Goal: Transaction & Acquisition: Book appointment/travel/reservation

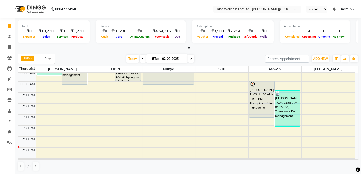
scroll to position [45, 0]
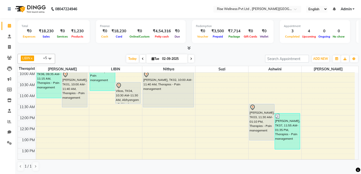
click at [190, 57] on icon at bounding box center [191, 58] width 2 height 3
type input "[DATE]"
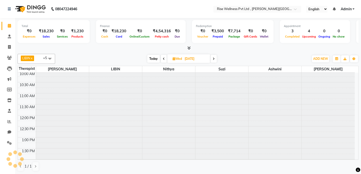
scroll to position [132, 0]
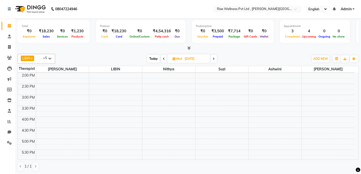
click at [255, 106] on div "8:00 AM 8:30 AM 9:00 AM 9:30 AM 10:00 AM 10:30 AM 11:00 AM 11:30 AM 12:00 PM 12…" at bounding box center [186, 84] width 337 height 286
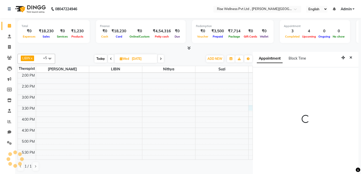
scroll to position [2, 0]
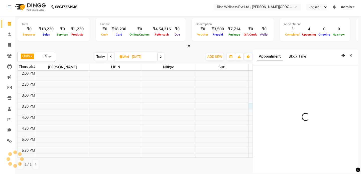
select select "89087"
select select "tentative"
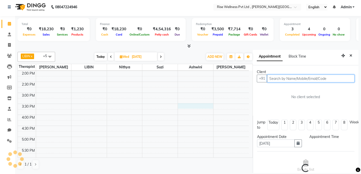
select select "930"
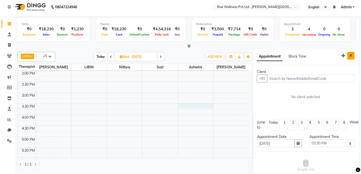
click at [347, 55] on button "Close" at bounding box center [350, 56] width 7 height 8
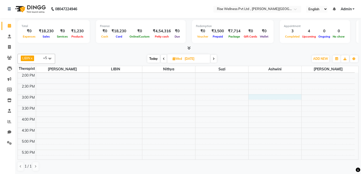
click at [253, 95] on div "8:00 AM 8:30 AM 9:00 AM 9:30 AM 10:00 AM 10:30 AM 11:00 AM 11:30 AM 12:00 PM 12…" at bounding box center [186, 84] width 337 height 286
select select "900"
select select "89087"
select select "tentative"
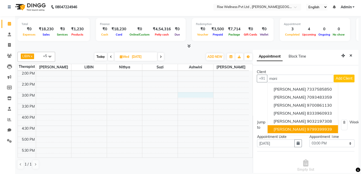
click at [301, 126] on button "[PERSON_NAME] 9799399939" at bounding box center [303, 129] width 70 height 8
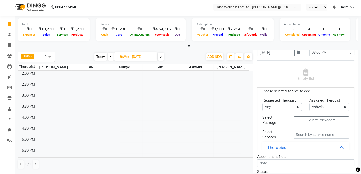
scroll to position [0, 0]
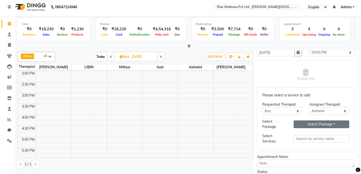
type input "9799399939"
click at [326, 122] on button "Select Package Toggle Dropdown" at bounding box center [322, 125] width 56 height 8
click at [323, 132] on li "NECK AND BACK RELIVE" at bounding box center [321, 134] width 54 height 7
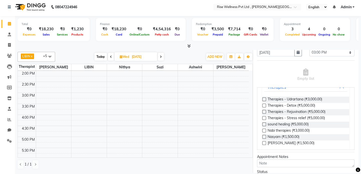
scroll to position [48, 0]
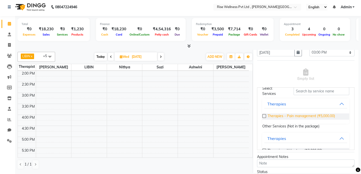
click at [292, 116] on span "Therapies - Pain management (₹5,000.00)" at bounding box center [301, 117] width 67 height 6
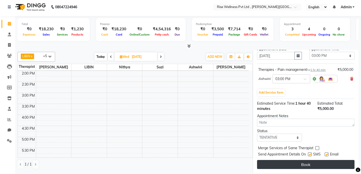
click at [337, 161] on button "Book" at bounding box center [305, 164] width 97 height 9
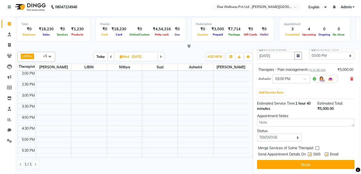
select select "89087"
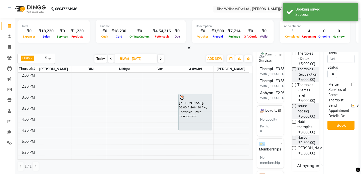
scroll to position [168, 0]
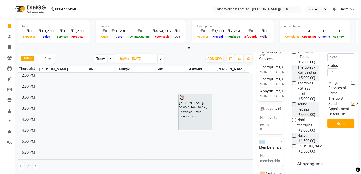
click at [161, 61] on span at bounding box center [161, 59] width 6 height 8
type input "[DATE]"
select select "900"
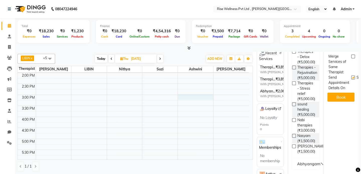
click at [183, 96] on div "8:00 AM 8:30 AM 9:00 AM 9:30 AM 10:00 AM 10:30 AM 11:00 AM 11:30 AM 12:00 PM 12…" at bounding box center [133, 84] width 231 height 286
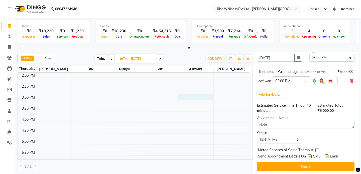
scroll to position [2, 0]
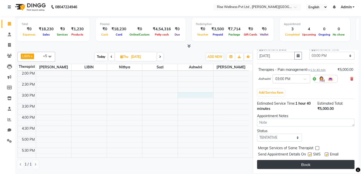
click at [300, 160] on button "Book" at bounding box center [305, 164] width 97 height 9
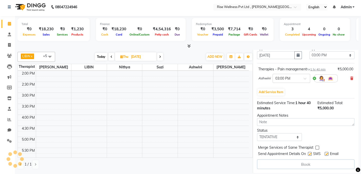
select select "89087"
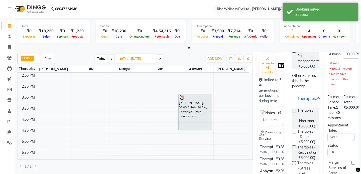
scroll to position [76, 0]
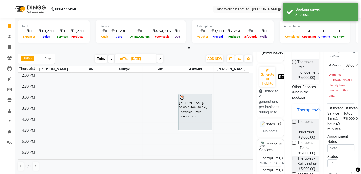
click at [162, 61] on span at bounding box center [160, 59] width 6 height 8
type input "[DATE]"
select select "900"
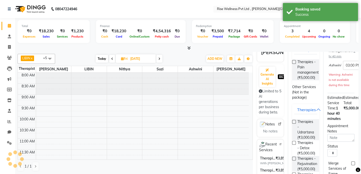
scroll to position [0, 0]
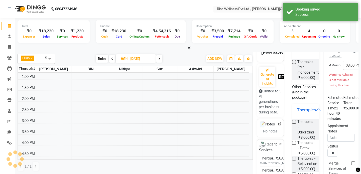
click at [162, 61] on span at bounding box center [159, 59] width 6 height 8
type input "[DATE]"
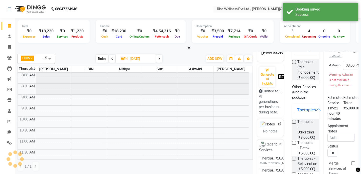
select select "900"
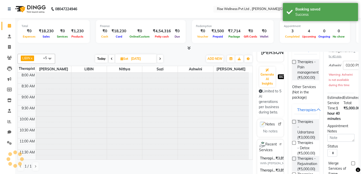
scroll to position [132, 0]
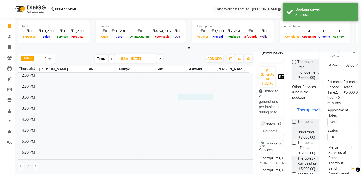
click at [185, 98] on div "8:00 AM 8:30 AM 9:00 AM 9:30 AM 10:00 AM 10:30 AM 11:00 AM 11:30 AM 12:00 PM 12…" at bounding box center [133, 84] width 231 height 286
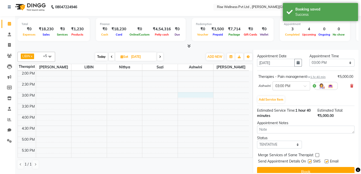
scroll to position [99, 0]
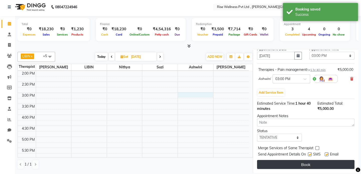
click at [302, 162] on button "Book" at bounding box center [305, 164] width 97 height 9
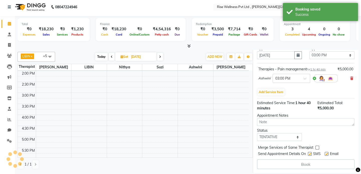
select select "89087"
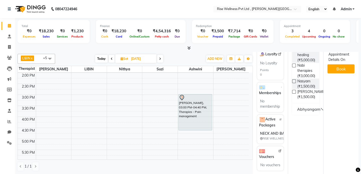
scroll to position [2, 0]
